Goal: Task Accomplishment & Management: Use online tool/utility

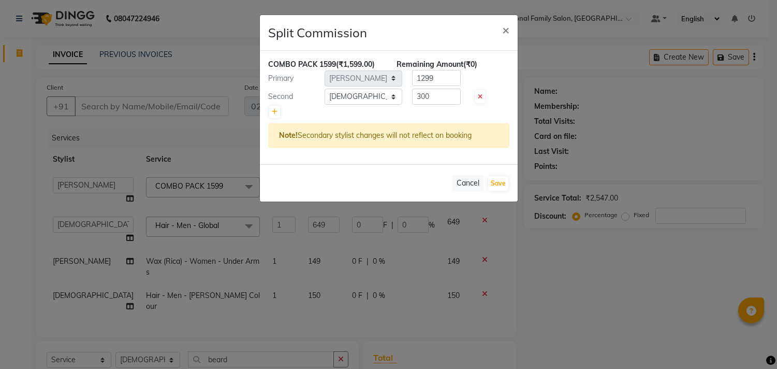
select select "7345"
select select "86395"
select select "84239"
select select "service"
select select "84239"
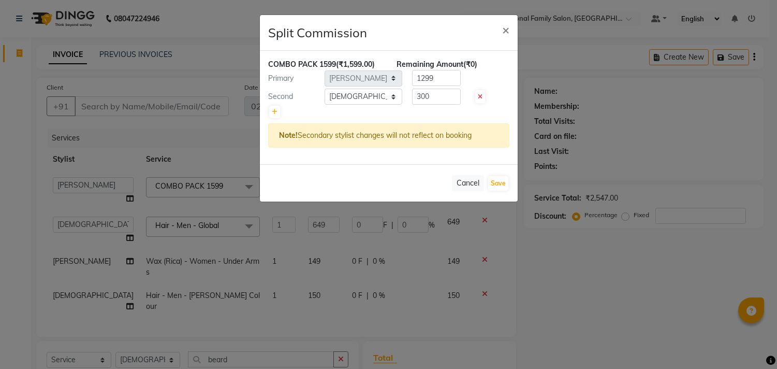
select select "86395"
select select "84239"
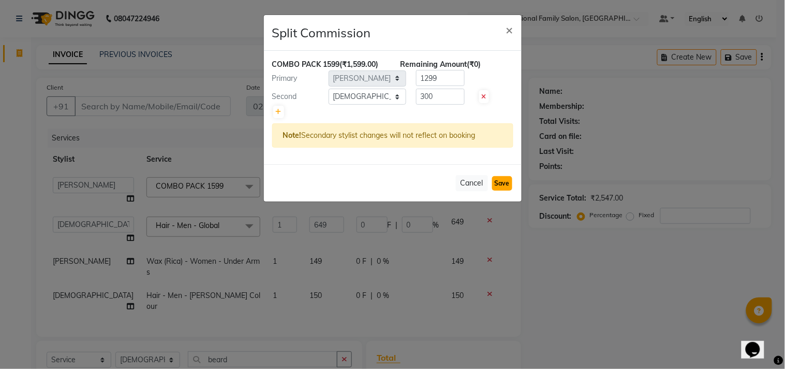
click at [497, 181] on button "Save" at bounding box center [502, 183] width 20 height 14
select select "Select"
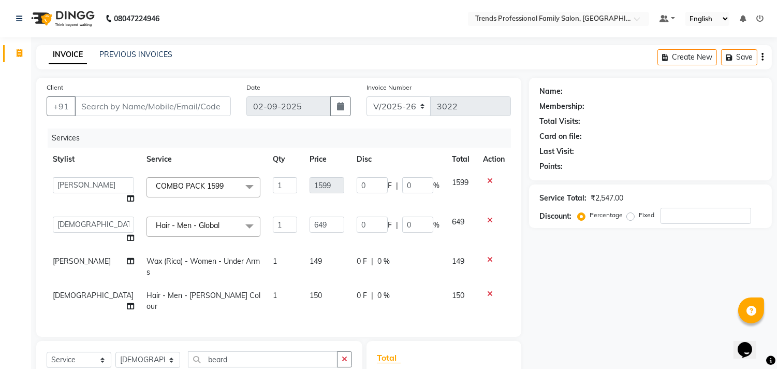
click at [762, 57] on icon "button" at bounding box center [763, 57] width 2 height 1
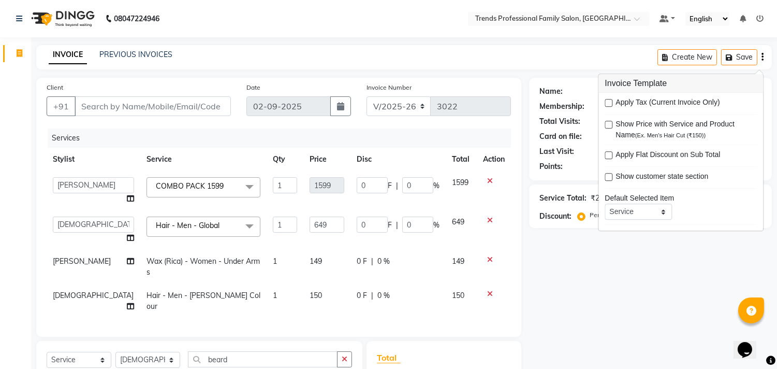
click at [608, 101] on label at bounding box center [609, 103] width 8 height 8
click at [608, 101] on input "checkbox" at bounding box center [608, 103] width 7 height 7
checkbox input "true"
click at [409, 190] on input "0" at bounding box center [412, 185] width 31 height 16
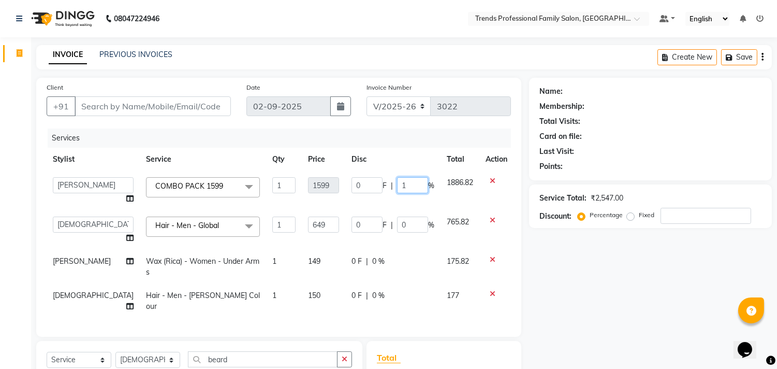
type input "15"
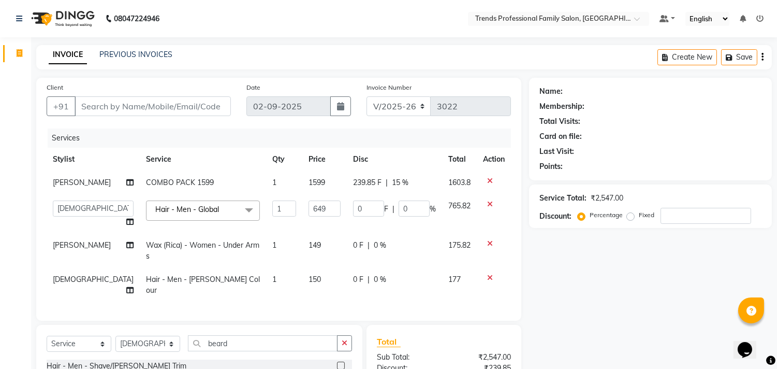
click at [562, 286] on div "Name: Membership: Total Visits: Card on file: Last Visit: Points: Service Total…" at bounding box center [654, 277] width 251 height 399
click at [397, 178] on span "15 %" at bounding box center [400, 182] width 17 height 11
select select "86395"
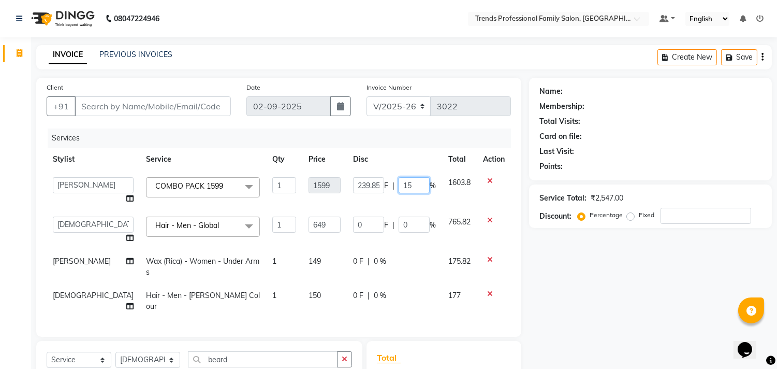
click at [415, 182] on input "15" at bounding box center [414, 185] width 31 height 16
type input "15.5"
click at [596, 294] on div "Name: Membership: Total Visits: Card on file: Last Visit: Points: Service Total…" at bounding box center [654, 285] width 251 height 415
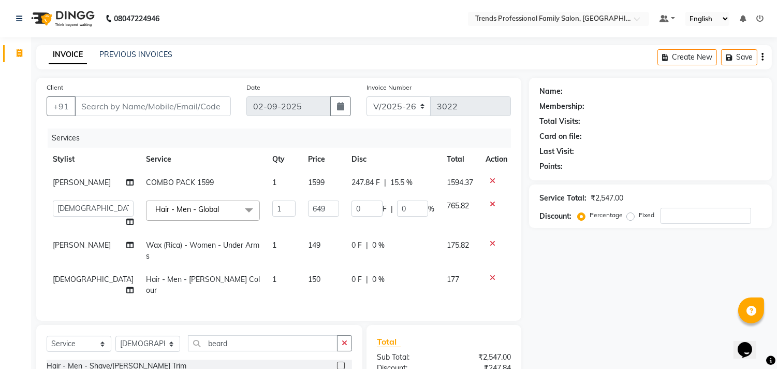
click at [392, 180] on span "15.5 %" at bounding box center [401, 182] width 22 height 11
select select "86395"
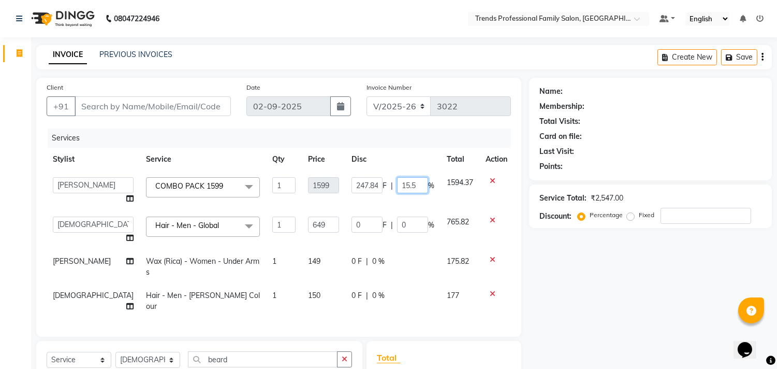
click at [414, 185] on input "15.5" at bounding box center [412, 185] width 31 height 16
type input "15.2"
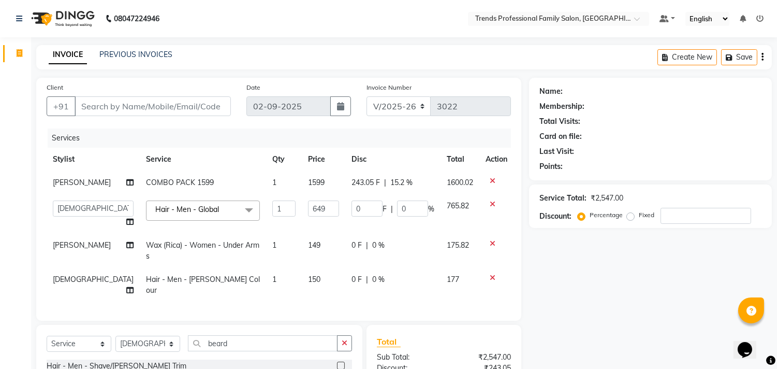
click at [646, 306] on div "Name: Membership: Total Visits: Card on file: Last Visit: Points: Service Total…" at bounding box center [654, 277] width 251 height 399
click at [200, 107] on input "Client" at bounding box center [153, 106] width 156 height 20
type input "9"
type input "0"
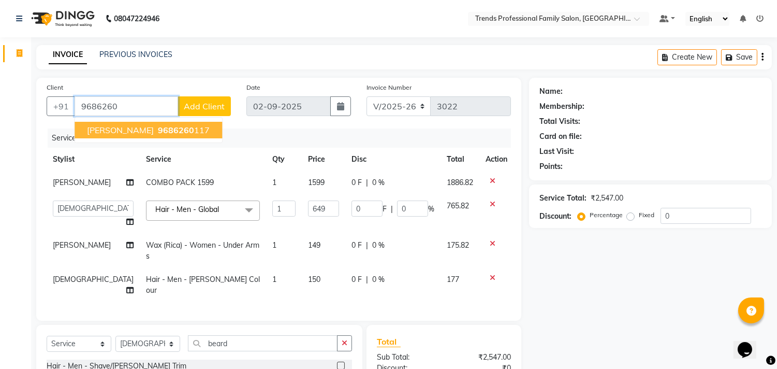
click at [105, 133] on span "[PERSON_NAME]" at bounding box center [120, 130] width 67 height 10
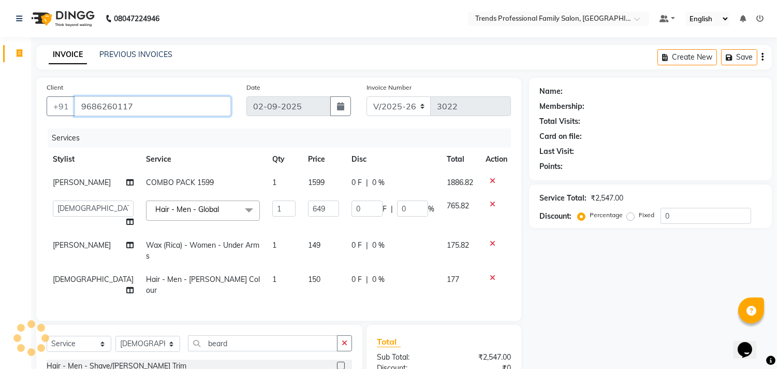
type input "9686260117"
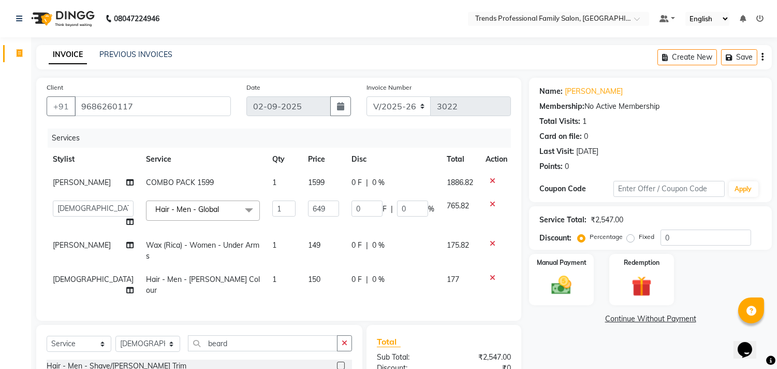
click at [366, 179] on div "0 F | 0 %" at bounding box center [393, 182] width 83 height 11
select select "86395"
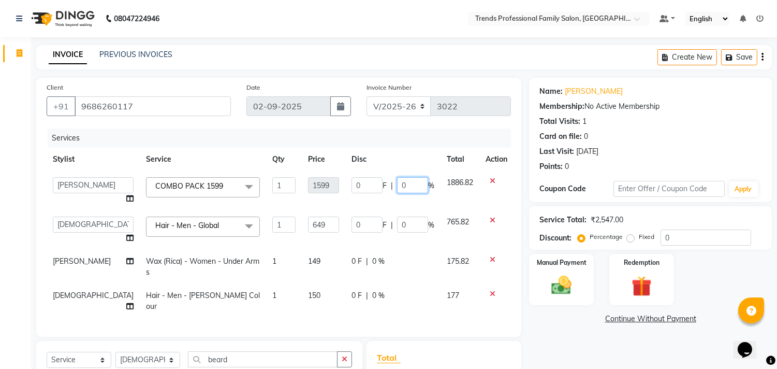
click at [411, 188] on input "0" at bounding box center [412, 185] width 31 height 16
type input "0"
type input "15.2"
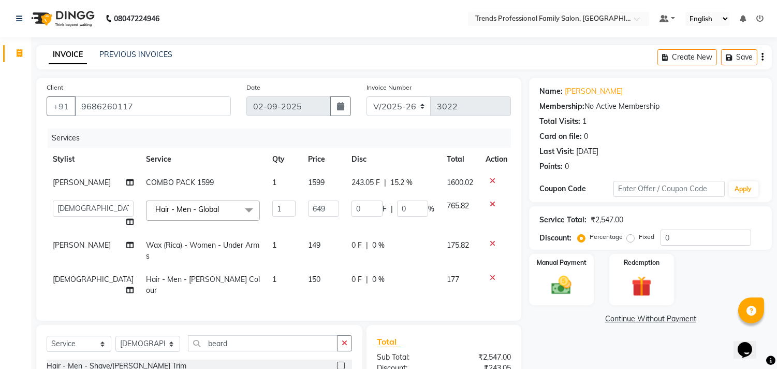
click at [526, 218] on div "Client [PHONE_NUMBER] Date [DATE] Invoice Number V/2025 V/[PHONE_NUMBER] Servic…" at bounding box center [278, 277] width 501 height 399
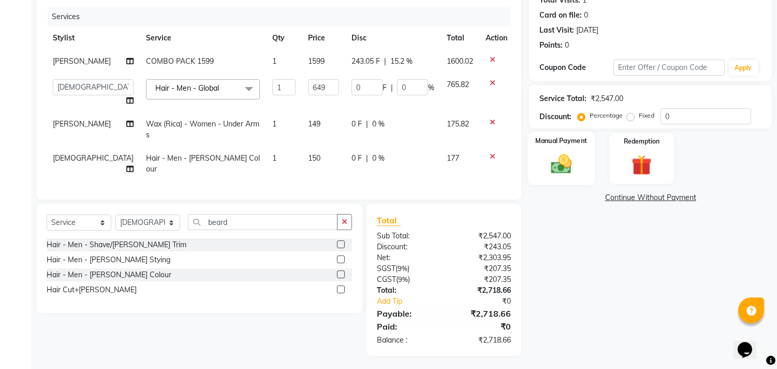
click at [560, 159] on img at bounding box center [562, 164] width 34 height 24
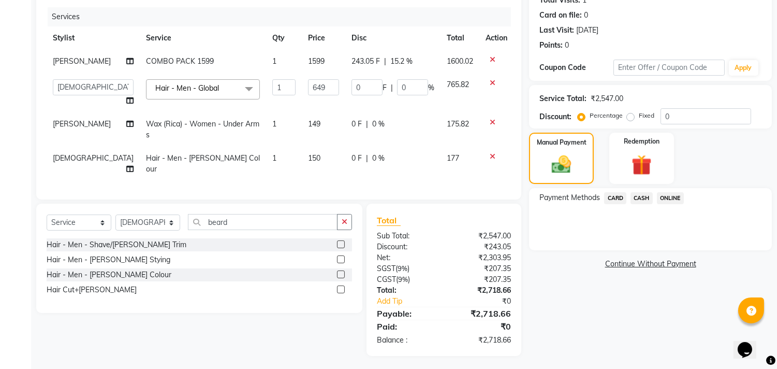
click at [645, 197] on span "CASH" at bounding box center [642, 198] width 22 height 12
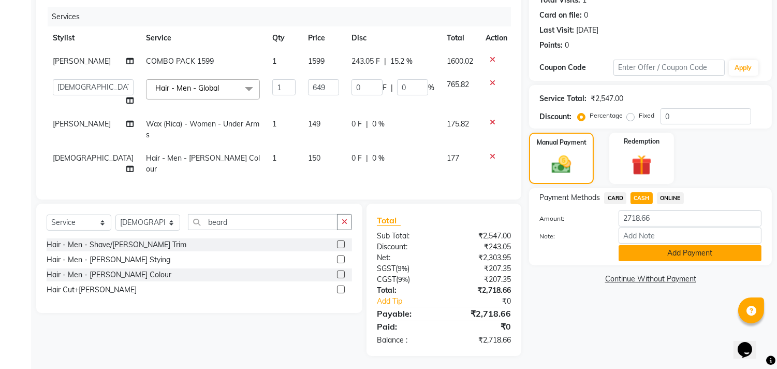
click at [656, 250] on button "Add Payment" at bounding box center [690, 253] width 143 height 16
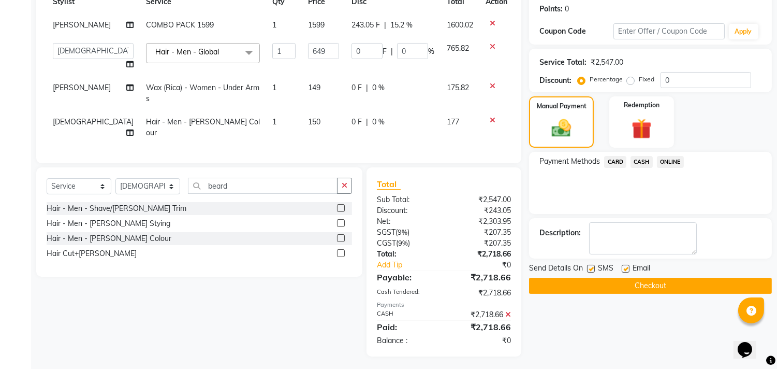
scroll to position [158, 0]
click at [627, 266] on label at bounding box center [626, 268] width 8 height 8
click at [627, 266] on input "checkbox" at bounding box center [625, 268] width 7 height 7
checkbox input "false"
click at [628, 288] on button "Checkout" at bounding box center [650, 285] width 243 height 16
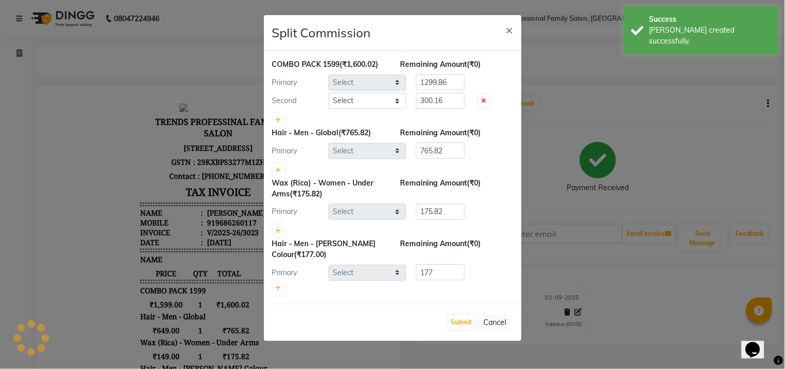
select select "86395"
select select "84239"
select select "86395"
select select "84239"
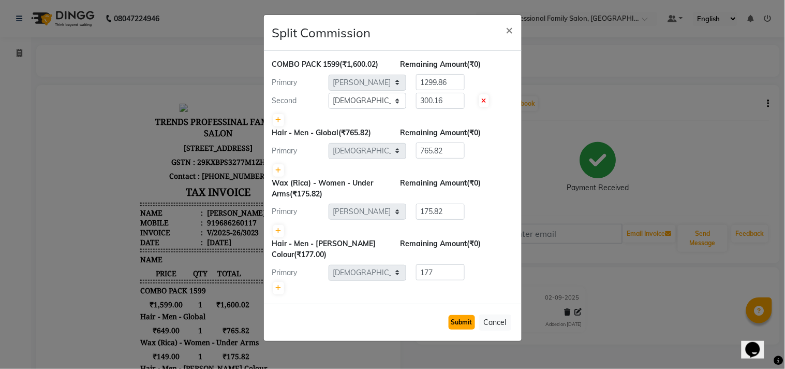
click at [464, 319] on button "Submit" at bounding box center [462, 322] width 26 height 14
